Goal: Feedback & Contribution: Contribute content

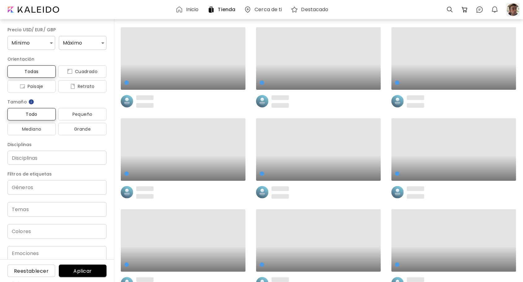
click at [512, 11] on div at bounding box center [513, 10] width 14 height 14
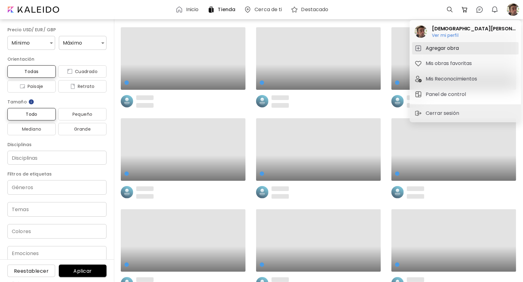
click at [452, 48] on h5 "Agregar obra" at bounding box center [442, 48] width 35 height 7
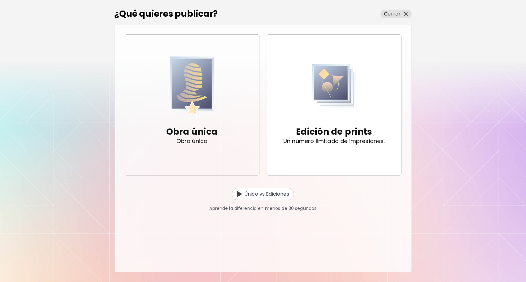
click at [199, 97] on img "button" at bounding box center [192, 86] width 45 height 60
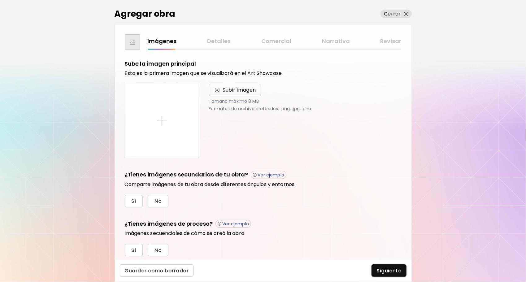
click at [223, 89] on span "Subir imagen" at bounding box center [239, 89] width 33 height 7
click at [0, 0] on input "Subir imagen" at bounding box center [0, 0] width 0 height 0
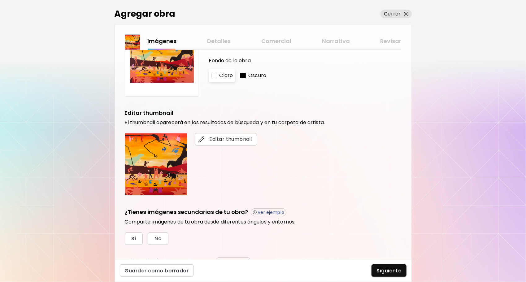
scroll to position [62, 0]
drag, startPoint x: 281, startPoint y: 90, endPoint x: 284, endPoint y: 107, distance: 17.3
click at [284, 107] on div "Sube la imagen principal Esta es la primera imagen que se visualizará en el Art…" at bounding box center [263, 145] width 277 height 295
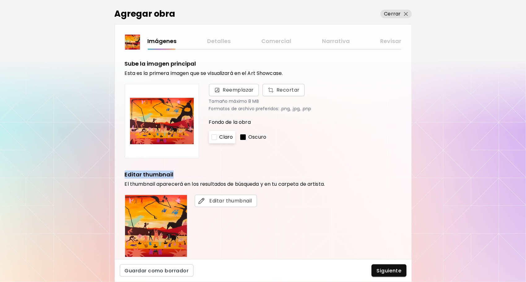
scroll to position [0, 0]
click at [308, 166] on div "Sube la imagen principal Esta es la primera imagen que se visualizará en el Art…" at bounding box center [263, 207] width 277 height 295
click at [234, 201] on span "Editar thumbnail" at bounding box center [226, 200] width 52 height 7
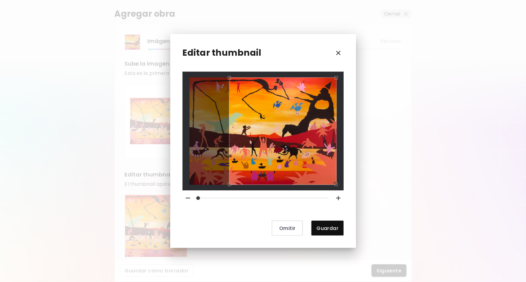
click at [256, 146] on div "Use the arrow keys to move the crop selection area" at bounding box center [282, 130] width 107 height 107
click at [287, 229] on span "Omitir" at bounding box center [287, 228] width 21 height 6
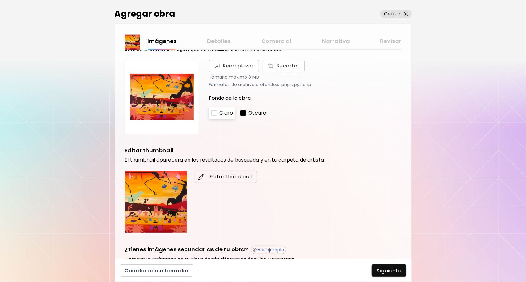
scroll to position [117, 0]
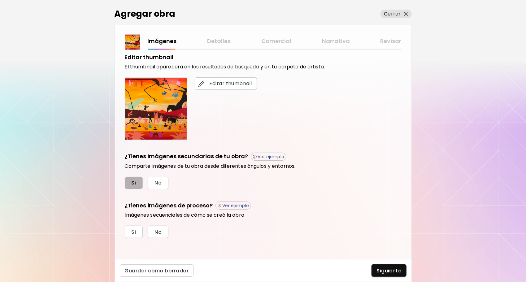
click at [132, 180] on span "Si" at bounding box center [133, 182] width 5 height 6
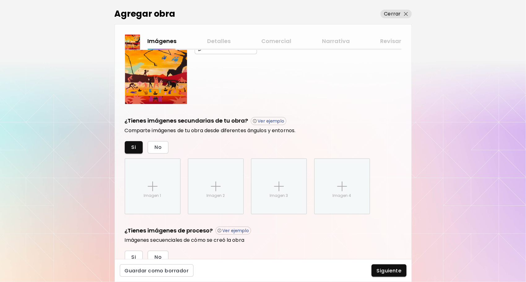
scroll to position [178, 0]
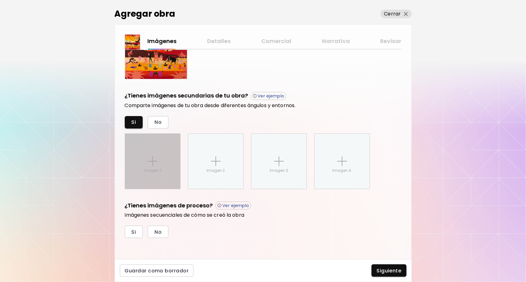
click at [166, 147] on div "Imagen 1" at bounding box center [152, 161] width 55 height 55
click at [0, 0] on input "Imagen 1" at bounding box center [0, 0] width 0 height 0
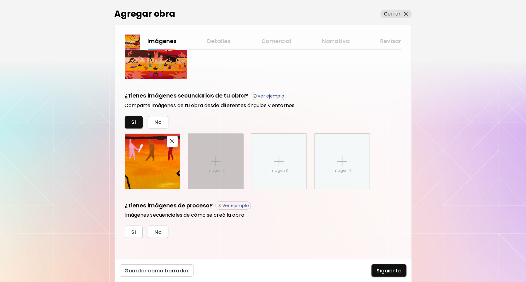
click at [223, 157] on div "Imagen 2" at bounding box center [215, 161] width 55 height 55
click at [0, 0] on input "Imagen 2" at bounding box center [0, 0] width 0 height 0
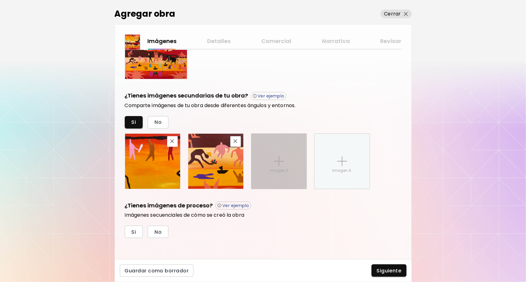
click at [278, 163] on img at bounding box center [279, 161] width 10 height 10
click at [0, 0] on input "Imagen 3" at bounding box center [0, 0] width 0 height 0
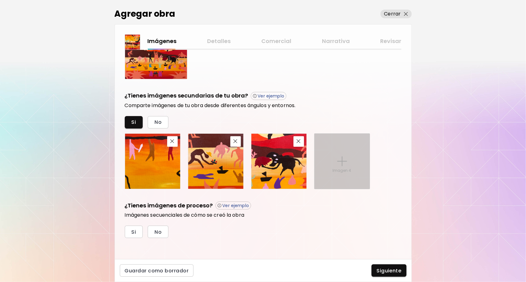
click at [342, 161] on img at bounding box center [342, 161] width 10 height 10
click at [0, 0] on input "Imagen 4" at bounding box center [0, 0] width 0 height 0
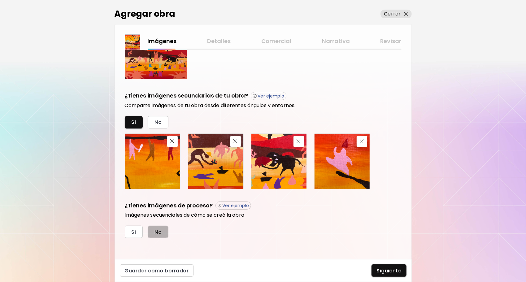
click at [164, 230] on button "No" at bounding box center [158, 232] width 21 height 12
click at [389, 271] on span "Siguiente" at bounding box center [388, 270] width 25 height 6
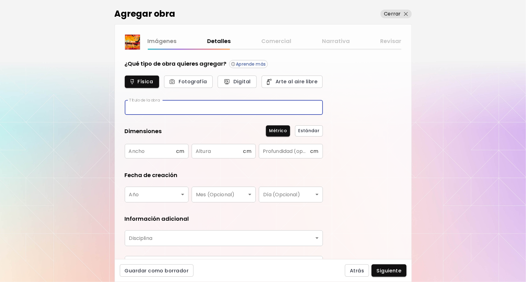
click at [174, 104] on input "text" at bounding box center [224, 107] width 198 height 15
click at [161, 109] on input "text" at bounding box center [224, 107] width 198 height 15
type input "**********"
click at [146, 153] on input "text" at bounding box center [150, 151] width 51 height 15
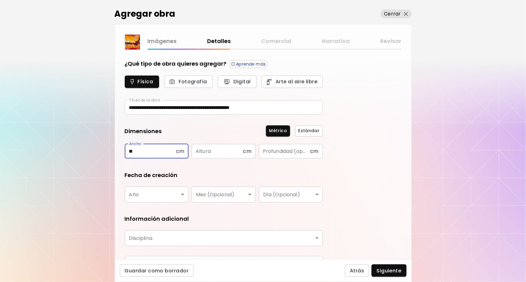
type input "**"
click at [217, 150] on input "text" at bounding box center [216, 151] width 51 height 15
type input "**"
click at [274, 148] on input "text" at bounding box center [284, 151] width 51 height 15
type input "***"
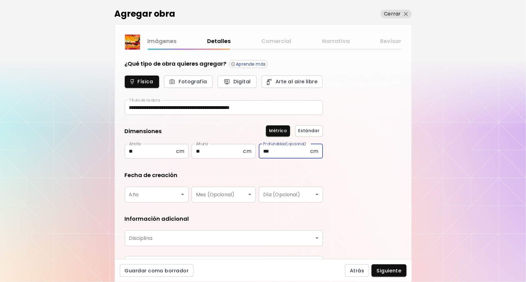
click at [179, 194] on body "**********" at bounding box center [263, 141] width 526 height 282
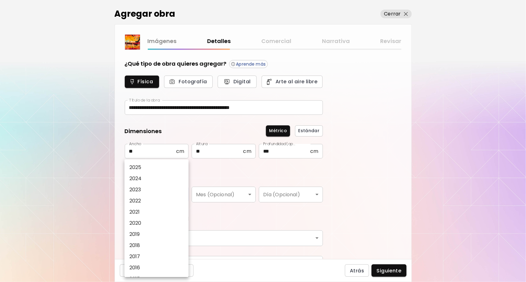
click at [146, 164] on li "2025" at bounding box center [157, 167] width 67 height 11
type input "****"
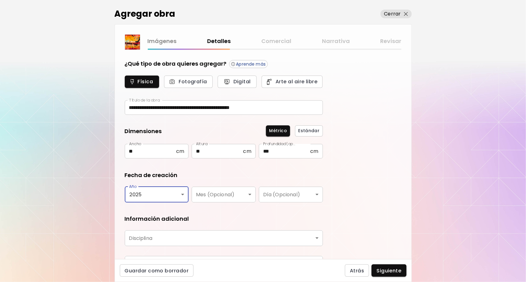
click at [234, 196] on body "**********" at bounding box center [263, 141] width 526 height 282
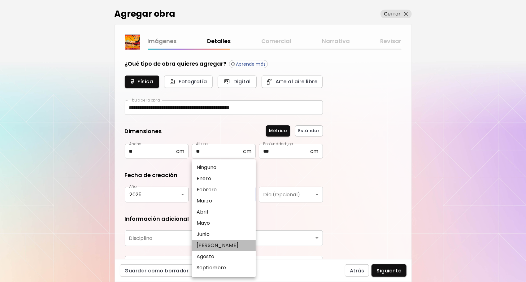
click at [206, 245] on p "Julio" at bounding box center [217, 245] width 42 height 7
type input "*****"
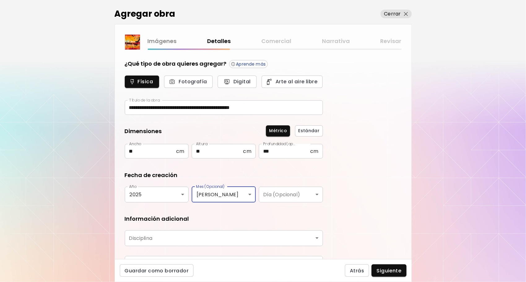
click at [214, 237] on body "**********" at bounding box center [263, 141] width 526 height 282
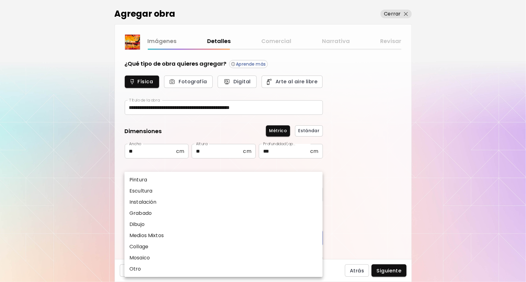
click at [148, 182] on li "Pintura" at bounding box center [223, 179] width 198 height 11
type input "********"
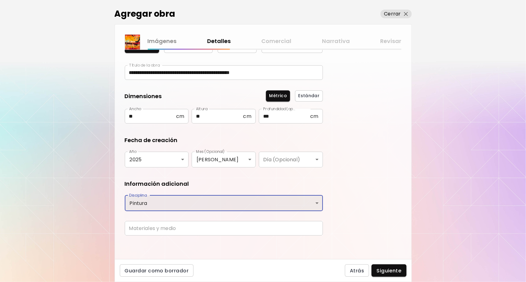
scroll to position [35, 0]
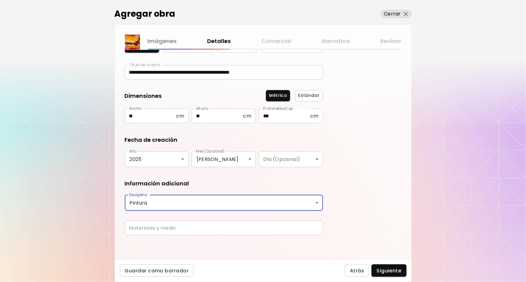
click at [192, 230] on input "text" at bounding box center [224, 228] width 198 height 15
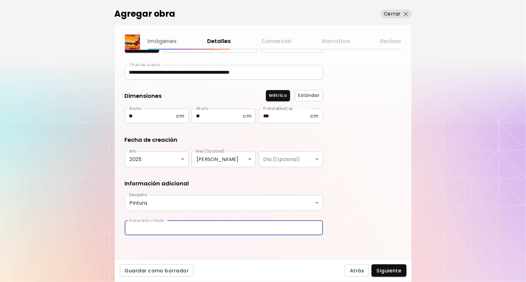
type input "**********"
click at [382, 269] on span "Siguiente" at bounding box center [388, 270] width 25 height 6
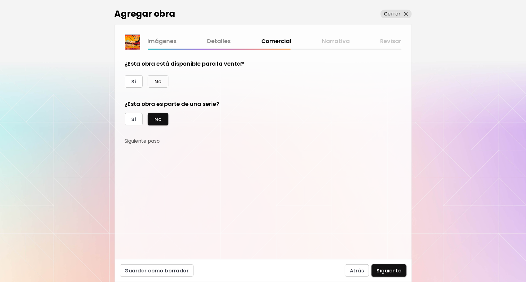
click at [155, 78] on span "No" at bounding box center [157, 81] width 7 height 6
click at [133, 121] on span "Si" at bounding box center [133, 119] width 5 height 6
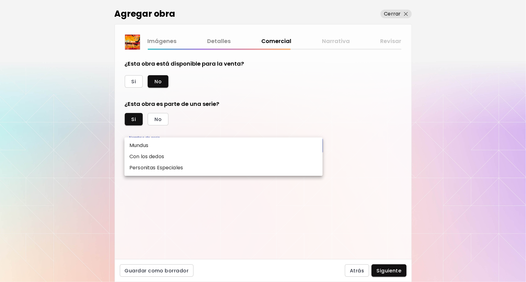
click at [159, 144] on body "kaleido.art/CaballoMuerte Agregar obra Administrar obras Editar perfil My BioLi…" at bounding box center [263, 141] width 526 height 282
click at [155, 167] on p "Personitas Especiales" at bounding box center [156, 167] width 54 height 7
type input "**********"
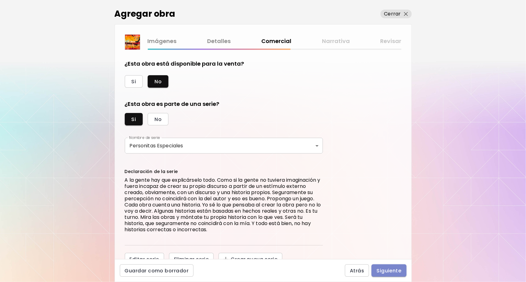
click at [385, 269] on span "Siguiente" at bounding box center [388, 270] width 25 height 6
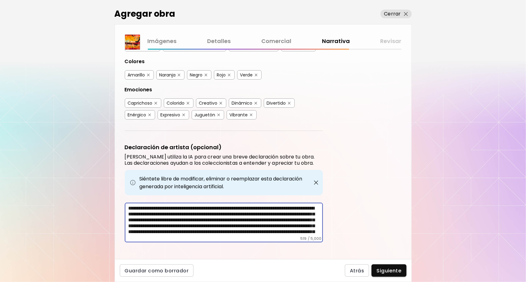
scroll to position [16, 0]
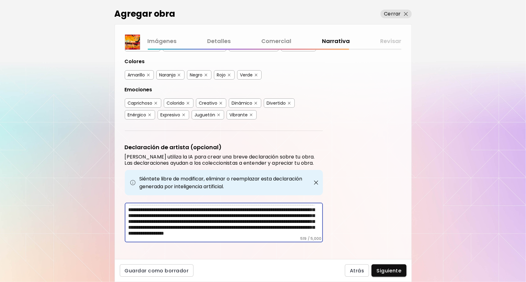
drag, startPoint x: 128, startPoint y: 201, endPoint x: 332, endPoint y: 244, distance: 208.4
click at [332, 244] on div "Etiquetas de la Obra Kaleido utiliza inteligencia artificial (IA) para generar …" at bounding box center [263, 154] width 296 height 209
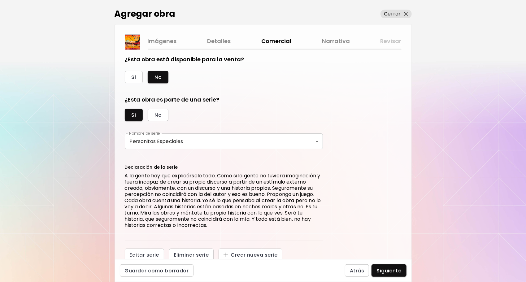
scroll to position [10, 0]
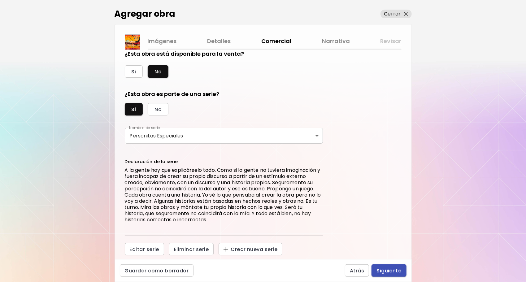
click at [385, 270] on span "Siguiente" at bounding box center [388, 270] width 25 height 6
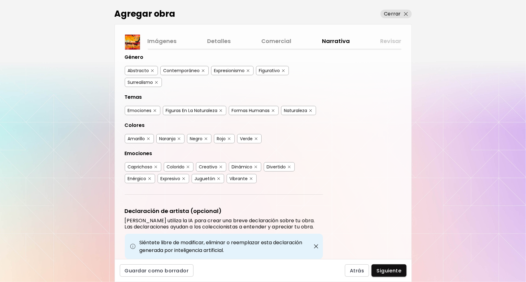
scroll to position [128, 0]
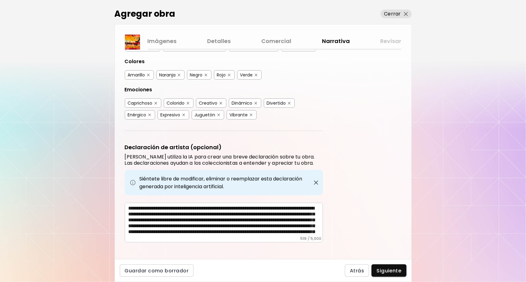
drag, startPoint x: 128, startPoint y: 201, endPoint x: 221, endPoint y: 208, distance: 93.7
click at [221, 208] on div "**********" at bounding box center [224, 223] width 198 height 40
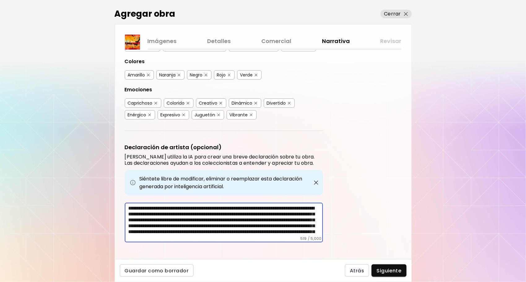
scroll to position [16, 0]
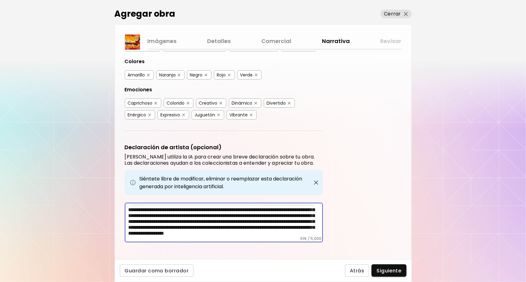
drag, startPoint x: 128, startPoint y: 202, endPoint x: 341, endPoint y: 251, distance: 218.0
click at [341, 251] on div "Etiquetas de la Obra Kaleido utiliza inteligencia artificial (IA) para generar …" at bounding box center [263, 154] width 296 height 209
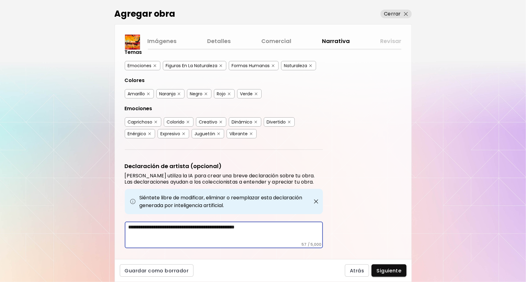
scroll to position [115, 0]
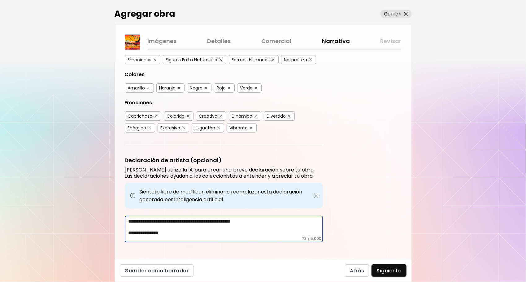
paste textarea "**********"
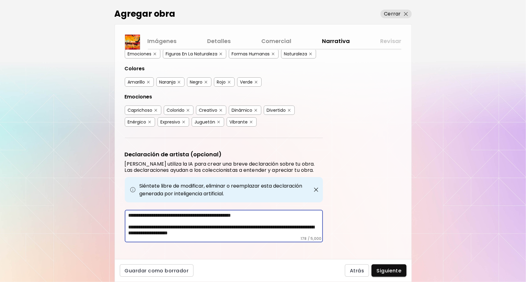
click at [172, 221] on textarea "**********" at bounding box center [225, 224] width 194 height 24
click at [254, 228] on textarea "**********" at bounding box center [225, 224] width 194 height 24
click at [259, 227] on textarea "**********" at bounding box center [225, 224] width 194 height 24
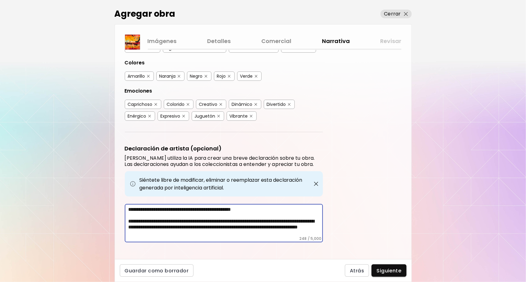
click at [172, 228] on textarea "**********" at bounding box center [225, 221] width 194 height 30
click at [276, 226] on textarea "**********" at bounding box center [225, 221] width 194 height 30
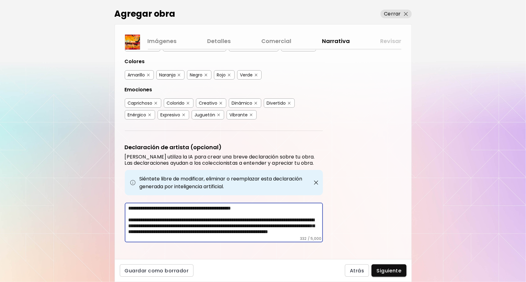
click at [195, 227] on textarea "**********" at bounding box center [225, 220] width 194 height 31
click at [151, 226] on textarea "**********" at bounding box center [225, 220] width 194 height 31
click at [150, 227] on textarea "**********" at bounding box center [225, 220] width 194 height 31
click at [158, 226] on textarea "**********" at bounding box center [225, 220] width 194 height 31
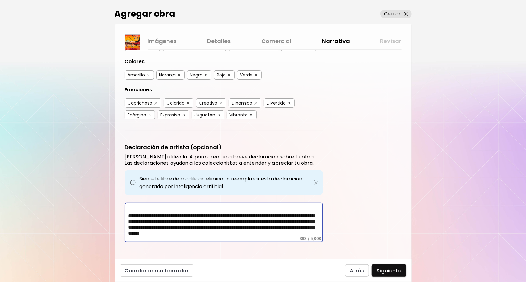
click at [199, 227] on textarea "**********" at bounding box center [225, 220] width 194 height 31
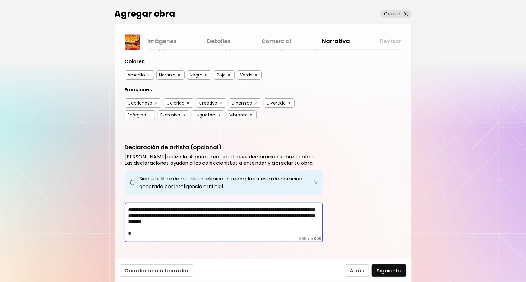
scroll to position [22, 0]
type textarea "**********"
click at [393, 269] on span "Siguiente" at bounding box center [388, 270] width 25 height 6
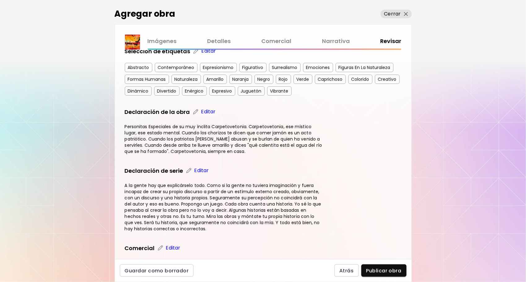
scroll to position [181, 0]
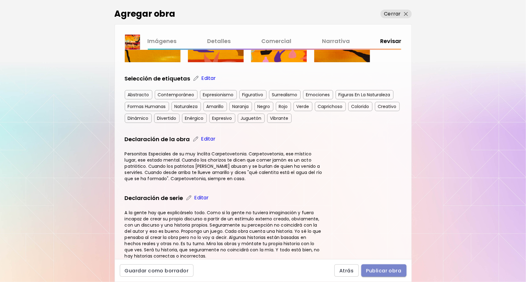
click at [383, 269] on span "Publicar obra" at bounding box center [383, 270] width 35 height 6
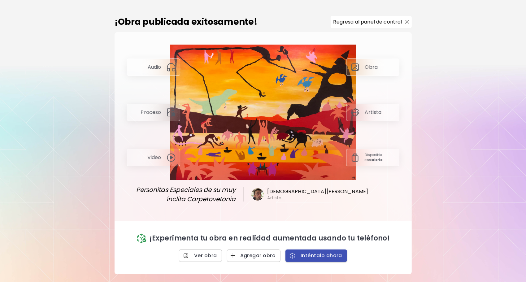
click at [311, 254] on span "Inténtalo ahora" at bounding box center [316, 255] width 52 height 6
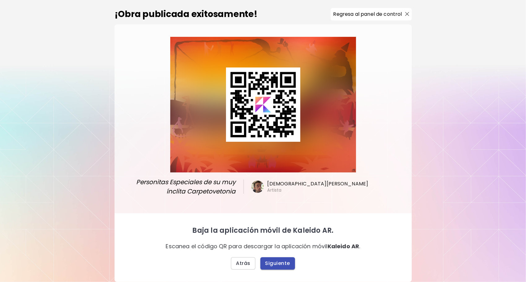
click at [277, 262] on span "Siguiente" at bounding box center [277, 263] width 25 height 6
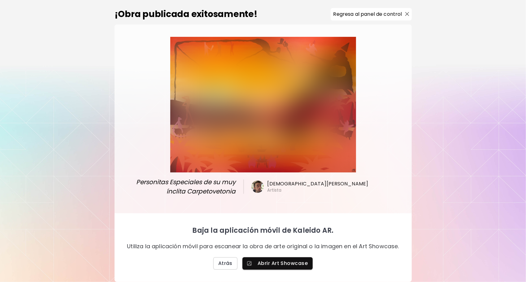
scroll to position [6, 0]
click at [279, 263] on span "Abrir Art Showcase" at bounding box center [277, 263] width 60 height 6
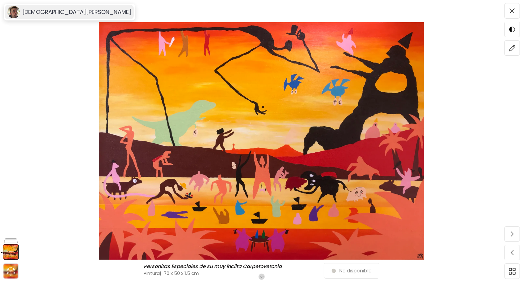
click at [43, 11] on h6 "Jesús GR" at bounding box center [76, 11] width 109 height 7
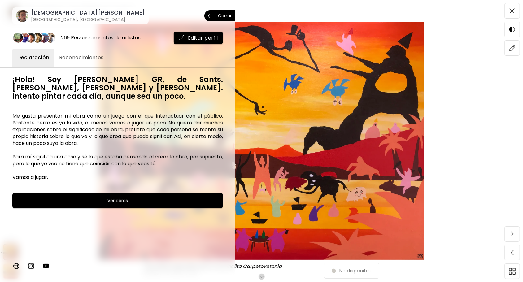
click at [227, 16] on p "Cerrar" at bounding box center [225, 16] width 14 height 4
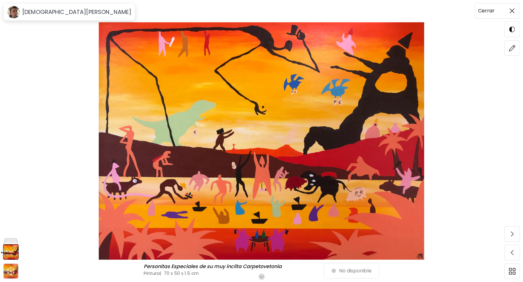
click at [511, 12] on img at bounding box center [511, 10] width 5 height 5
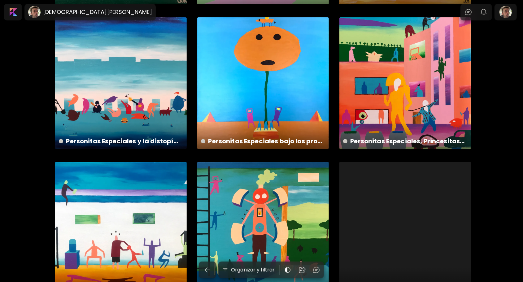
scroll to position [1497, 0]
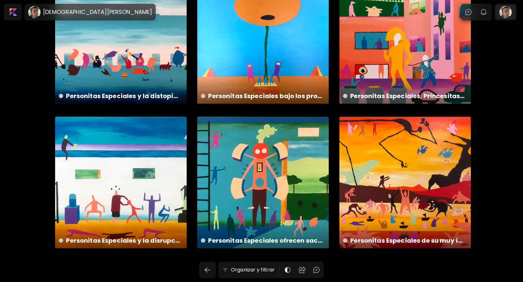
click at [511, 15] on div at bounding box center [505, 12] width 20 height 14
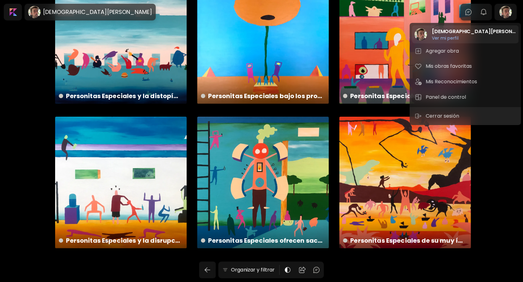
click at [451, 37] on h6 "Ver mi perfil" at bounding box center [474, 38] width 84 height 6
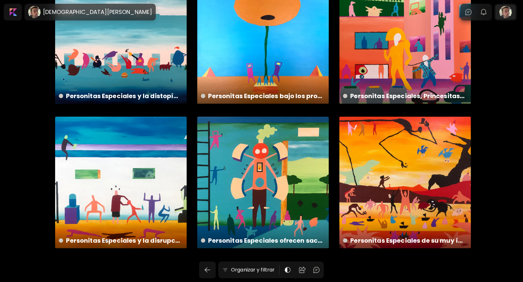
click at [511, 10] on div at bounding box center [505, 12] width 20 height 14
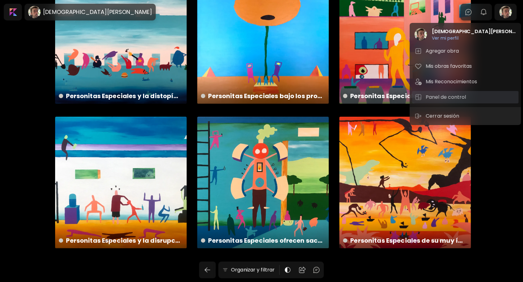
click at [442, 97] on h5 "Panel de control" at bounding box center [446, 96] width 42 height 7
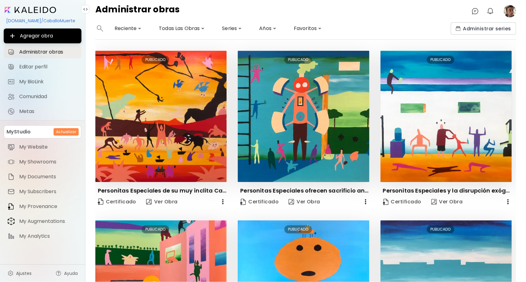
click at [510, 11] on image at bounding box center [509, 11] width 12 height 12
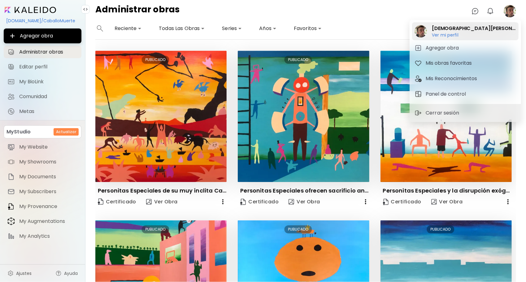
click at [463, 33] on div "Jesús GR Ver mi perfil Ver mi perfil" at bounding box center [465, 31] width 106 height 18
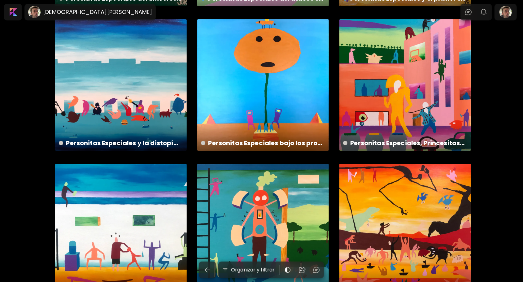
scroll to position [1497, 0]
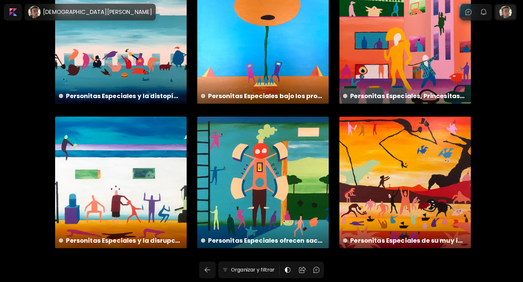
click at [506, 13] on div at bounding box center [505, 12] width 20 height 14
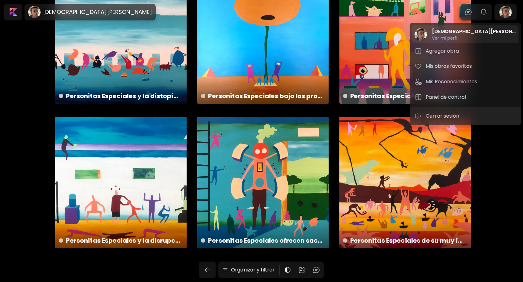
click at [442, 31] on h2 "[DEMOGRAPHIC_DATA][PERSON_NAME]" at bounding box center [474, 31] width 84 height 7
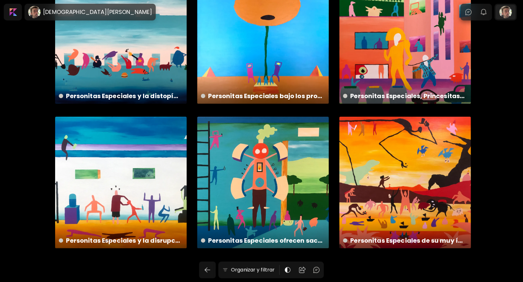
click at [511, 12] on div at bounding box center [505, 12] width 20 height 14
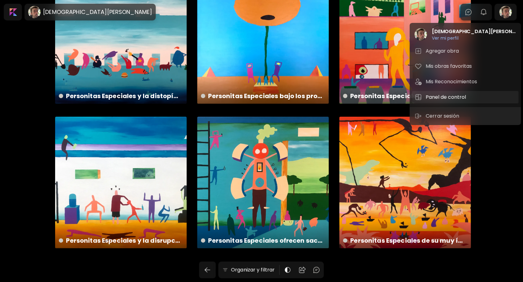
click at [441, 93] on h5 "Panel de control" at bounding box center [446, 96] width 42 height 7
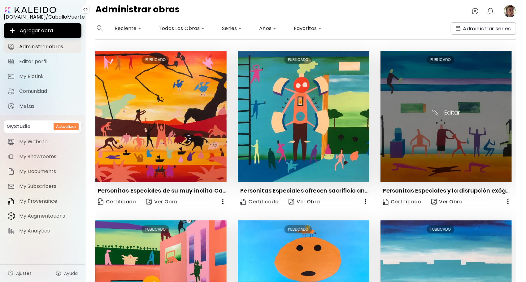
click at [446, 111] on img at bounding box center [445, 116] width 131 height 131
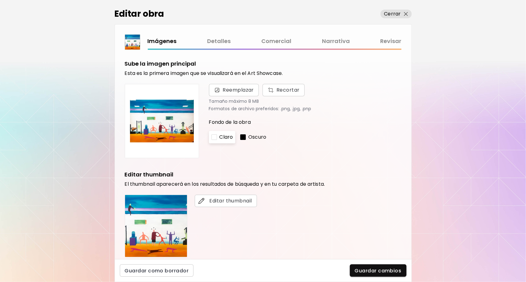
click at [274, 43] on link "Comercial" at bounding box center [276, 41] width 30 height 9
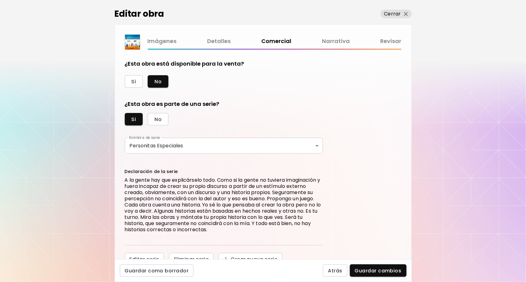
click at [220, 41] on link "Detalles" at bounding box center [219, 41] width 24 height 9
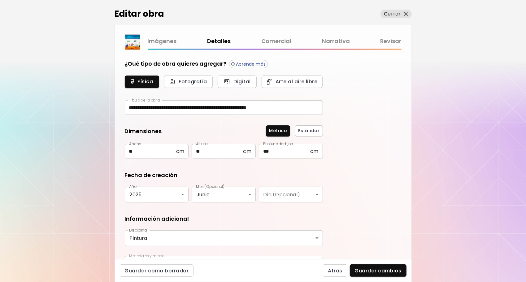
click at [270, 40] on link "Comercial" at bounding box center [276, 41] width 30 height 9
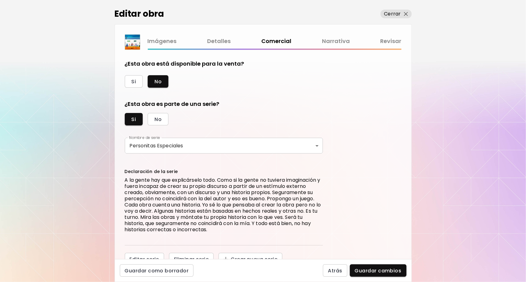
click at [132, 74] on div "¿Esta obra está disponible para la venta? Si No" at bounding box center [224, 74] width 198 height 28
click at [134, 76] on button "Si" at bounding box center [134, 81] width 18 height 12
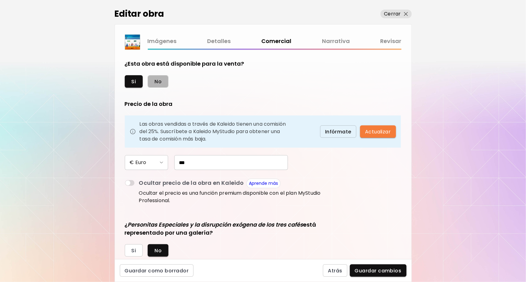
click at [159, 79] on span "No" at bounding box center [157, 81] width 7 height 6
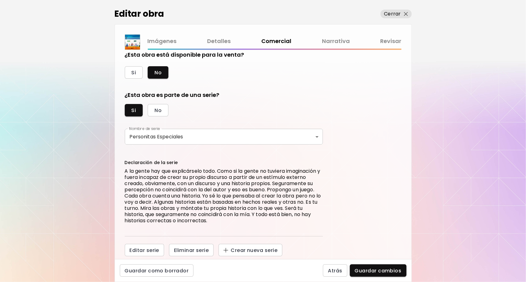
scroll to position [10, 0]
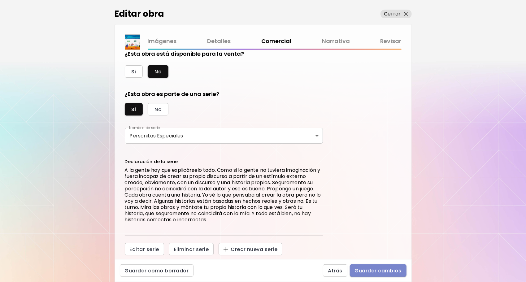
click at [364, 269] on span "Guardar cambios" at bounding box center [378, 270] width 47 height 6
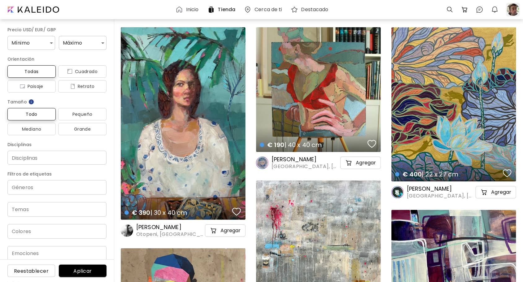
click at [509, 10] on div at bounding box center [513, 10] width 14 height 14
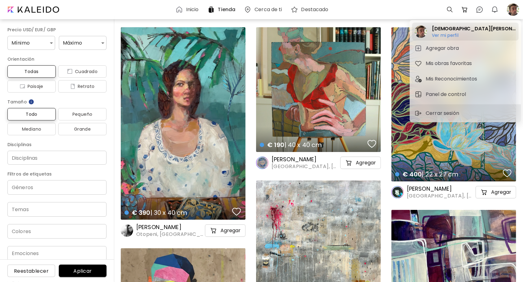
click at [445, 30] on h2 "Jesús GR" at bounding box center [474, 28] width 84 height 7
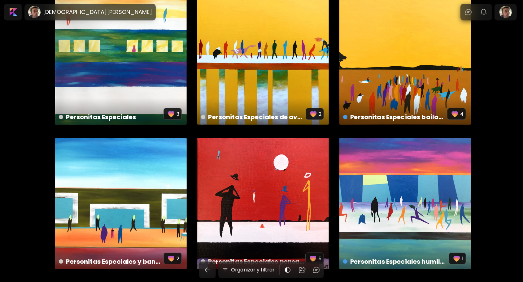
scroll to position [93, 0]
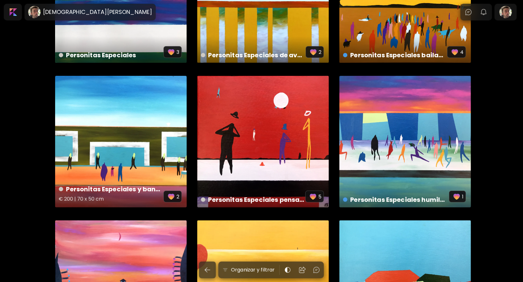
click at [133, 161] on div "Personitas Especiales y banqueros del pasado € 200 | 70 x 50 cm 2" at bounding box center [120, 141] width 131 height 131
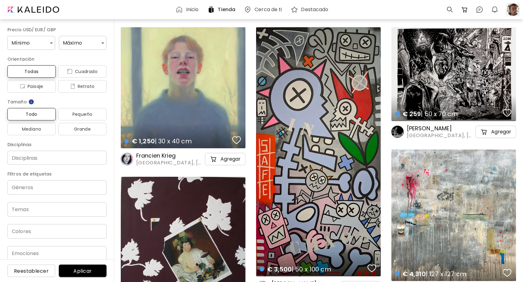
click at [513, 10] on div at bounding box center [513, 10] width 14 height 14
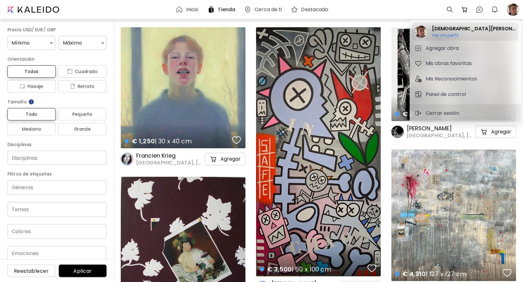
click at [445, 29] on h2 "[DEMOGRAPHIC_DATA][PERSON_NAME]" at bounding box center [474, 28] width 84 height 7
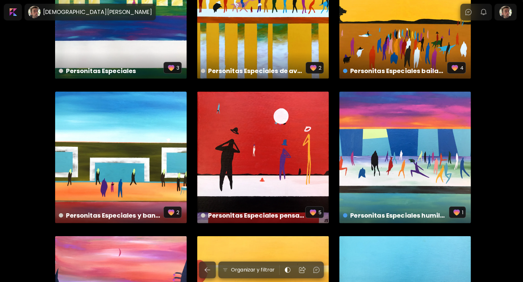
scroll to position [93, 0]
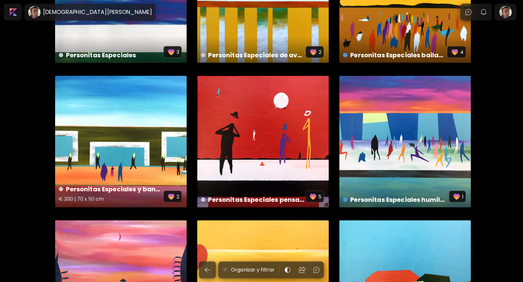
click at [122, 143] on div "Personitas Especiales y banqueros del pasado € 200 | 70 x 50 cm 2" at bounding box center [120, 141] width 131 height 131
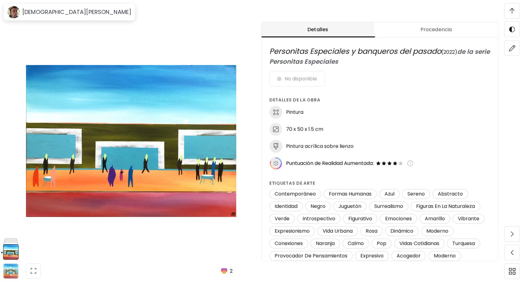
scroll to position [217, 0]
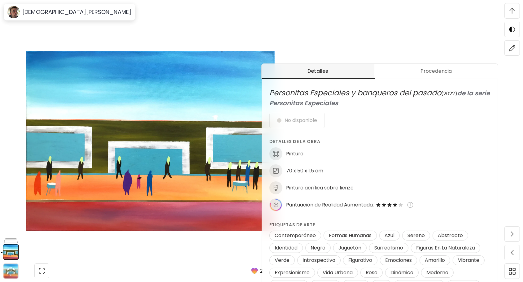
click at [423, 70] on span "Procedencia" at bounding box center [436, 70] width 116 height 7
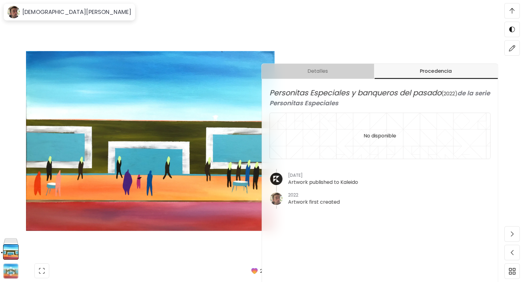
click at [333, 72] on span "Detalles" at bounding box center [317, 70] width 105 height 7
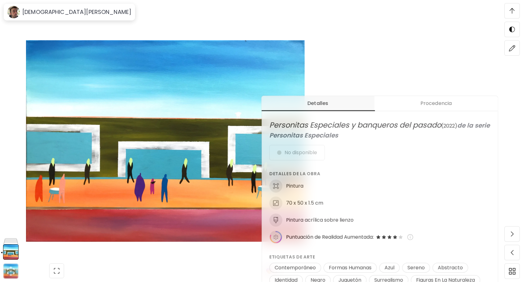
scroll to position [62, 0]
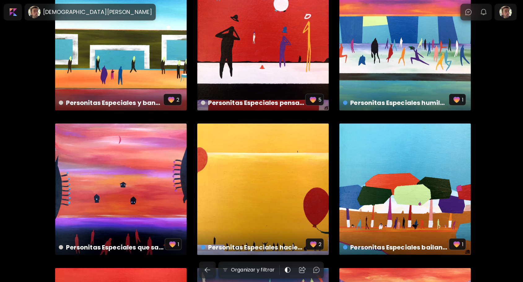
scroll to position [217, 0]
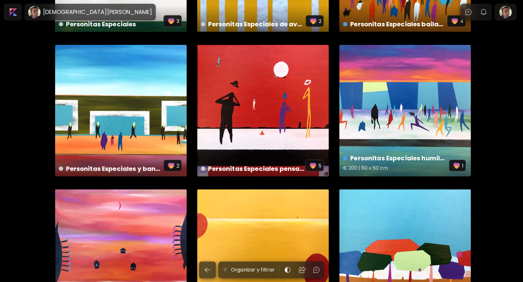
click at [392, 126] on div "Personitas Especiales humildes bailando con Personitas Especiales modestas € 20…" at bounding box center [404, 110] width 131 height 131
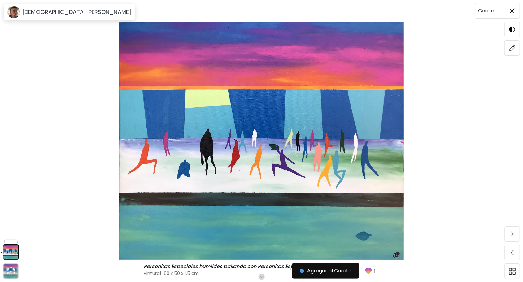
click at [513, 13] on span at bounding box center [511, 10] width 13 height 13
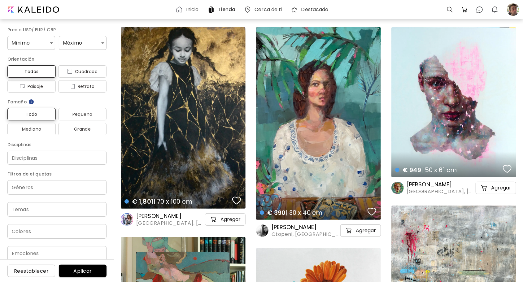
click at [187, 11] on h6 "Inicio" at bounding box center [192, 9] width 13 height 5
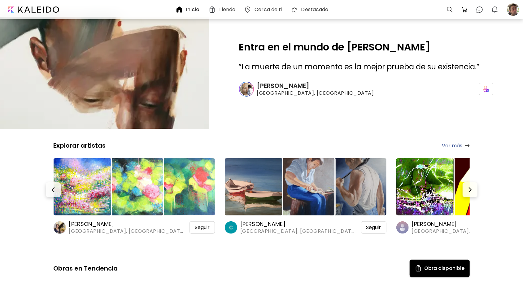
click at [97, 222] on h6 "[PERSON_NAME]" at bounding box center [127, 223] width 116 height 7
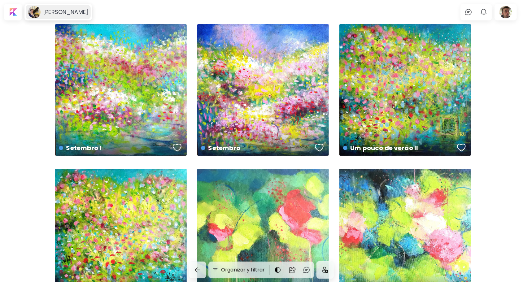
click at [54, 10] on h6 "[PERSON_NAME]" at bounding box center [65, 11] width 45 height 7
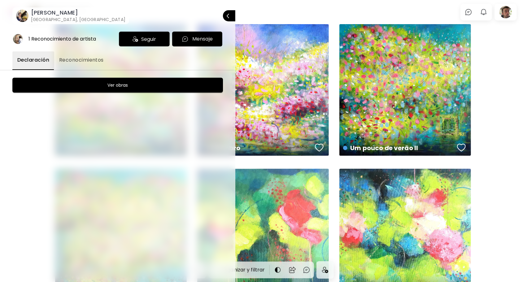
click at [421, 20] on div at bounding box center [261, 141] width 523 height 282
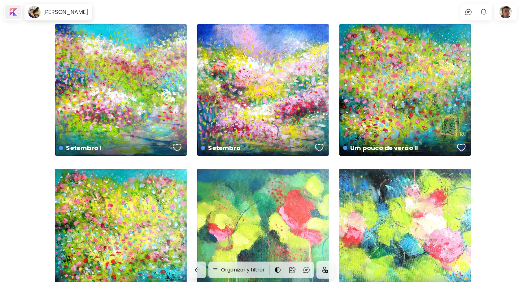
click at [14, 13] on div at bounding box center [13, 12] width 16 height 14
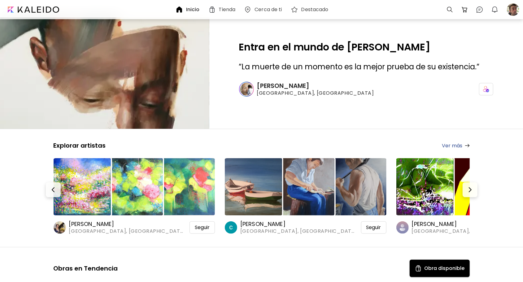
click at [274, 224] on h6 "[PERSON_NAME]" at bounding box center [298, 223] width 116 height 7
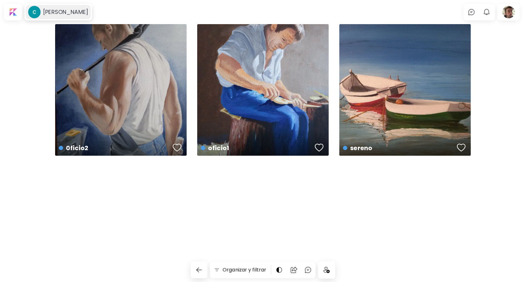
click at [34, 12] on image at bounding box center [34, 12] width 12 height 12
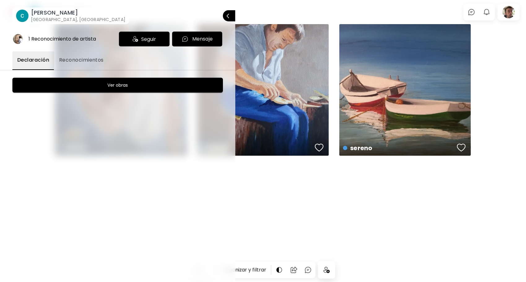
click at [236, 15] on p "Cerrar" at bounding box center [236, 16] width 0 height 4
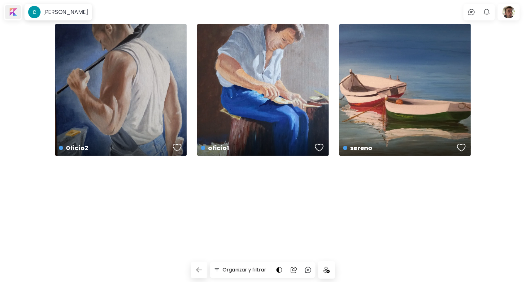
click at [14, 14] on div at bounding box center [13, 12] width 16 height 14
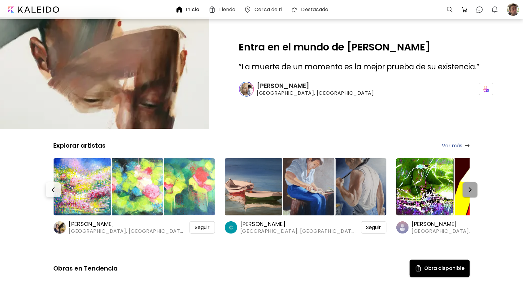
click at [470, 186] on img "button" at bounding box center [469, 189] width 7 height 7
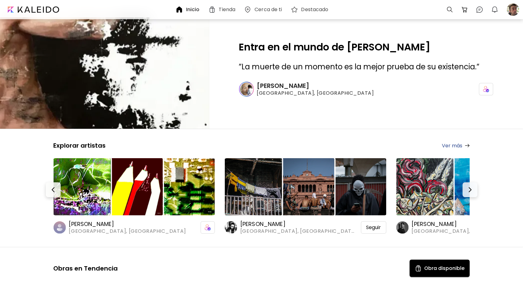
click at [473, 181] on div "Explorar artistas Ver más [PERSON_NAME][GEOGRAPHIC_DATA], [GEOGRAPHIC_DATA] Seg…" at bounding box center [261, 187] width 445 height 93
click at [473, 189] on img "button" at bounding box center [469, 189] width 7 height 7
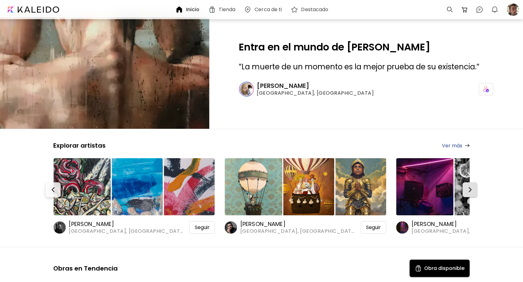
click at [470, 193] on button "button" at bounding box center [469, 189] width 15 height 15
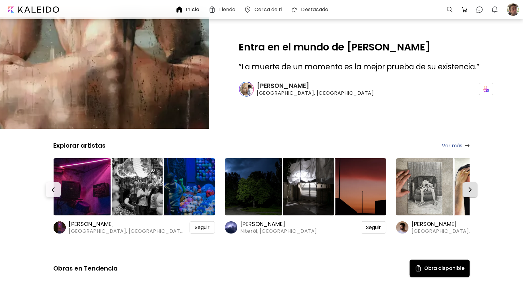
click at [470, 193] on button "button" at bounding box center [469, 189] width 15 height 15
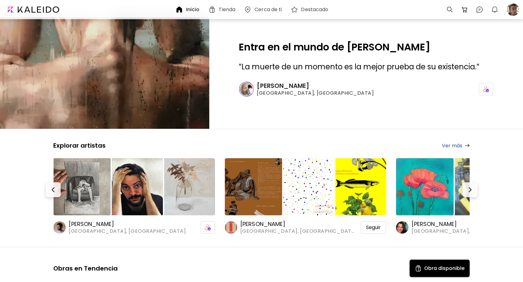
click at [429, 223] on h6 "[PERSON_NAME]" at bounding box center [469, 223] width 116 height 7
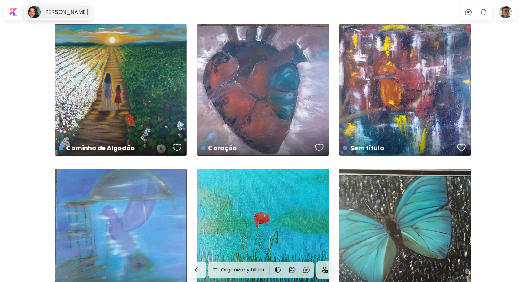
click at [62, 9] on h6 "[PERSON_NAME]" at bounding box center [65, 11] width 45 height 7
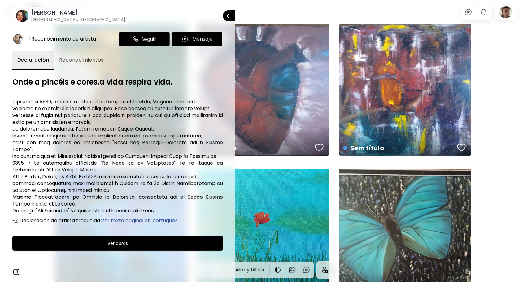
click at [16, 268] on img at bounding box center [15, 271] width 7 height 7
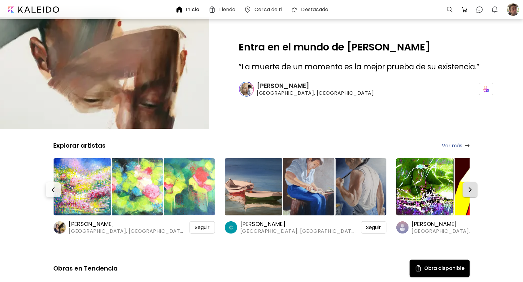
click at [471, 193] on img "button" at bounding box center [469, 189] width 7 height 7
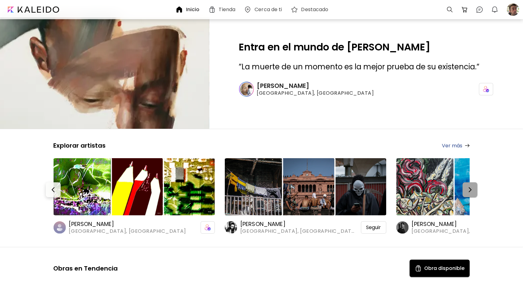
click at [471, 193] on img "button" at bounding box center [469, 189] width 7 height 7
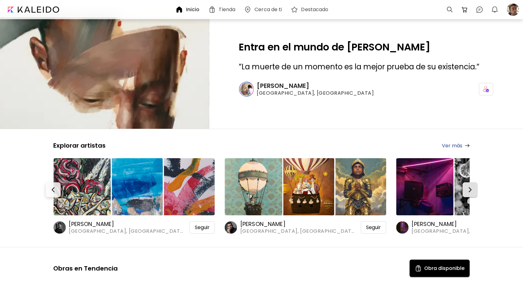
click at [469, 191] on img "button" at bounding box center [469, 189] width 7 height 7
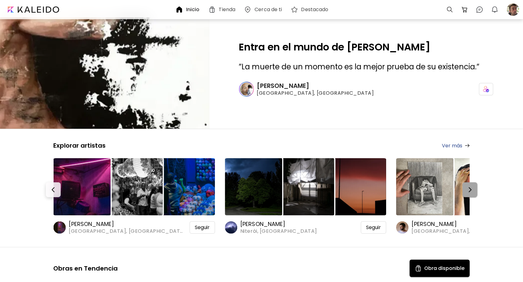
click at [468, 189] on img "button" at bounding box center [469, 189] width 7 height 7
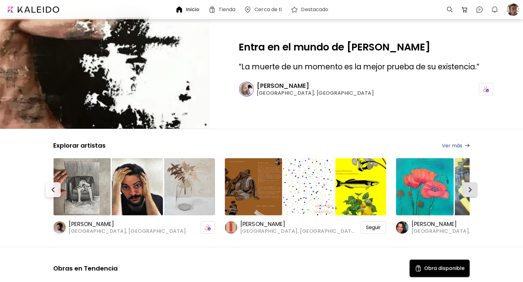
click at [468, 190] on img "button" at bounding box center [469, 189] width 7 height 7
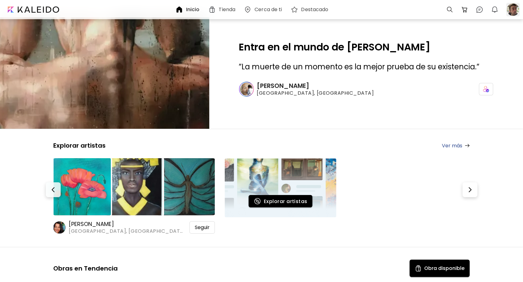
click at [514, 11] on div at bounding box center [513, 10] width 14 height 14
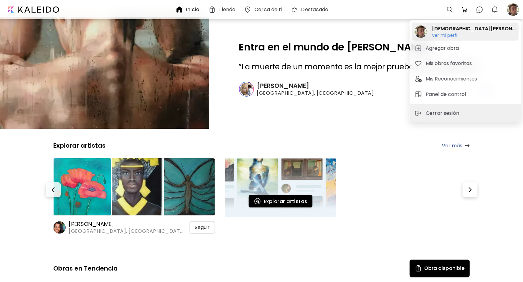
click at [457, 34] on h6 "Ver mi perfil" at bounding box center [474, 35] width 84 height 6
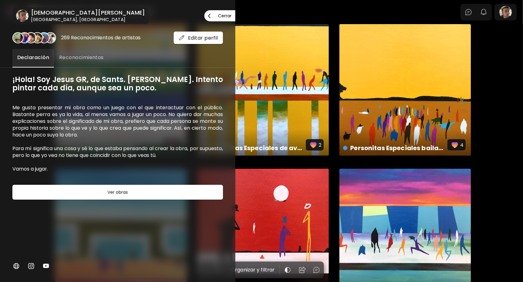
click at [218, 15] on p "Cerrar" at bounding box center [225, 16] width 14 height 4
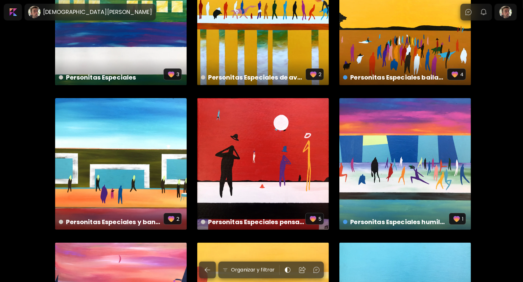
scroll to position [93, 0]
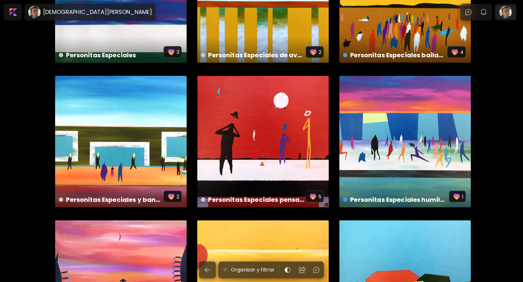
click at [506, 16] on div at bounding box center [505, 12] width 20 height 14
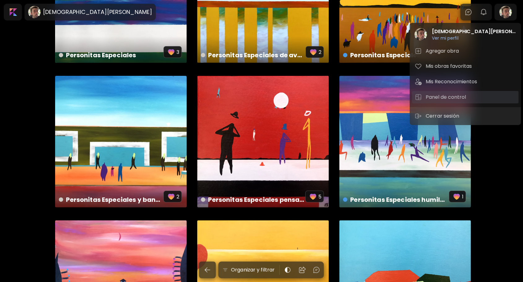
click at [442, 99] on h5 "Panel de control" at bounding box center [446, 96] width 42 height 7
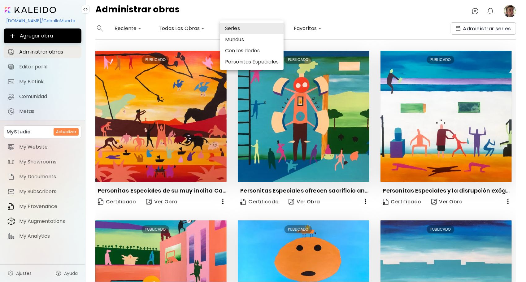
click at [233, 30] on body "**********" at bounding box center [263, 141] width 526 height 282
click at [246, 65] on li "Personitas Especiales" at bounding box center [251, 61] width 63 height 11
type input "*****"
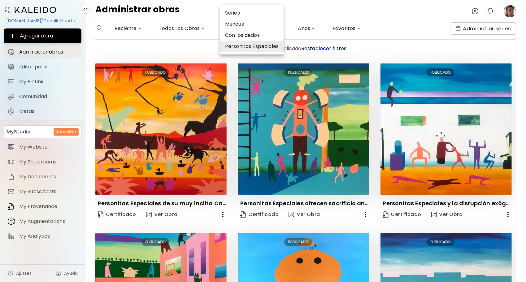
click at [514, 62] on div at bounding box center [263, 141] width 526 height 282
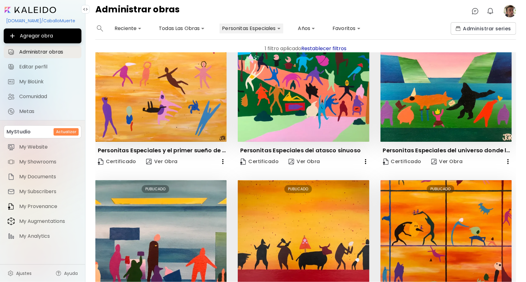
scroll to position [458, 0]
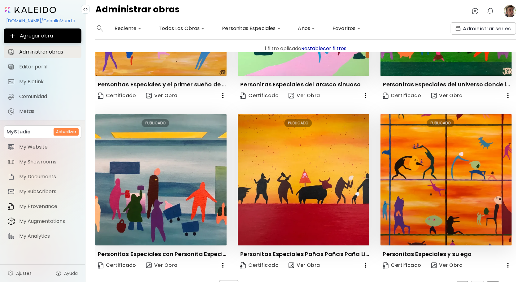
click at [492, 281] on button "3" at bounding box center [492, 286] width 13 height 10
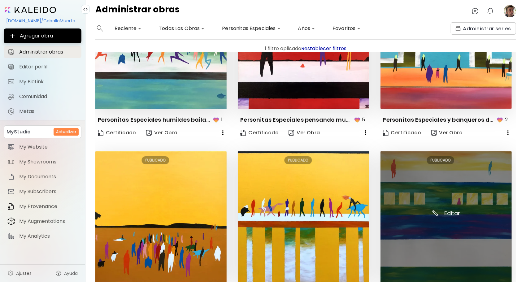
scroll to position [472, 0]
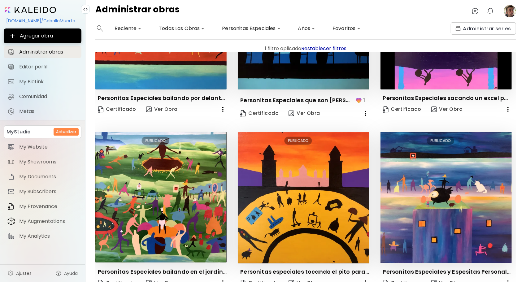
scroll to position [462, 0]
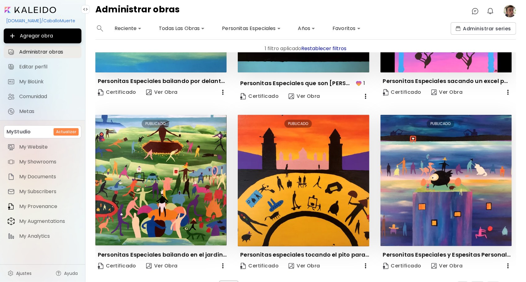
click at [462, 282] on button "1" at bounding box center [462, 287] width 11 height 10
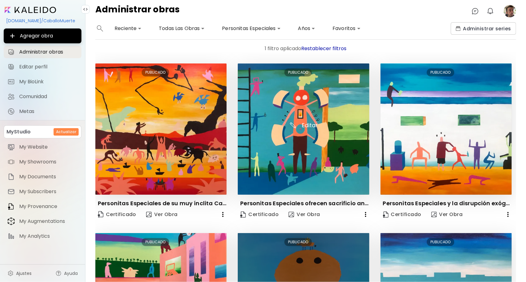
scroll to position [0, 0]
